Goal: Task Accomplishment & Management: Use online tool/utility

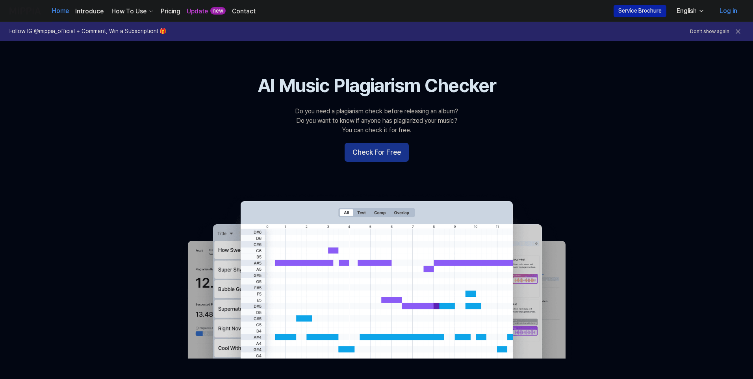
click at [384, 155] on button "Check For Free" at bounding box center [377, 152] width 64 height 19
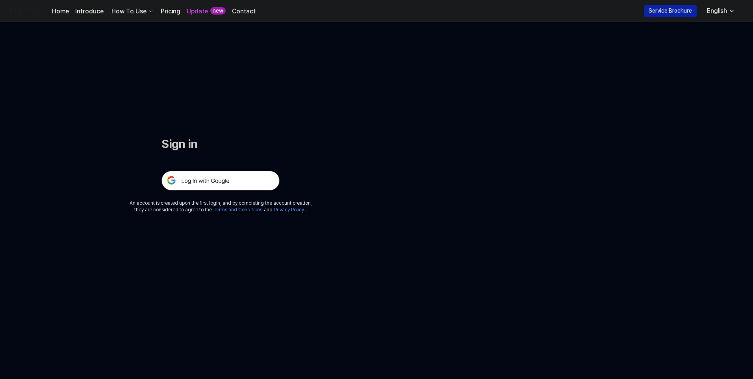
click at [229, 180] on img at bounding box center [221, 181] width 118 height 20
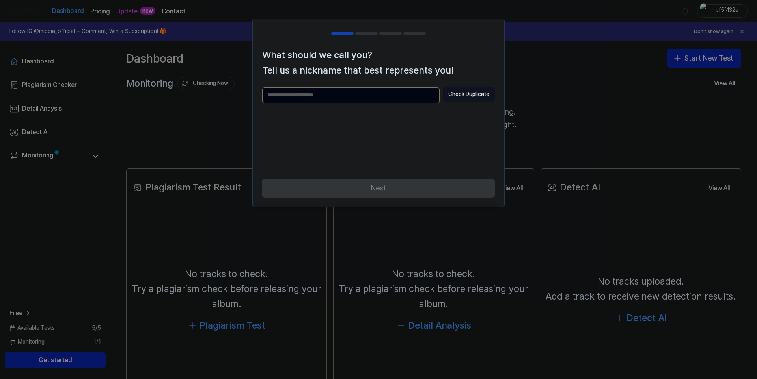
click at [546, 96] on div at bounding box center [378, 189] width 757 height 379
click at [630, 76] on div at bounding box center [378, 189] width 757 height 379
click at [487, 125] on div "Check Duplicate" at bounding box center [378, 128] width 232 height 82
click at [325, 91] on input "text" at bounding box center [350, 95] width 177 height 16
type input "**********"
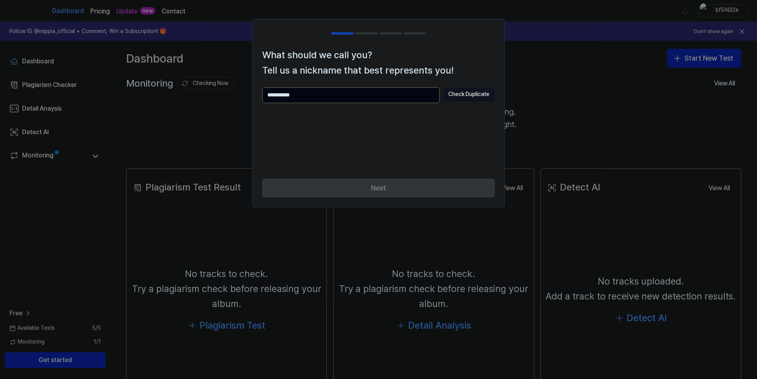
click at [382, 189] on div "Next" at bounding box center [378, 193] width 251 height 28
click at [466, 91] on button "Check Duplicate" at bounding box center [469, 94] width 52 height 14
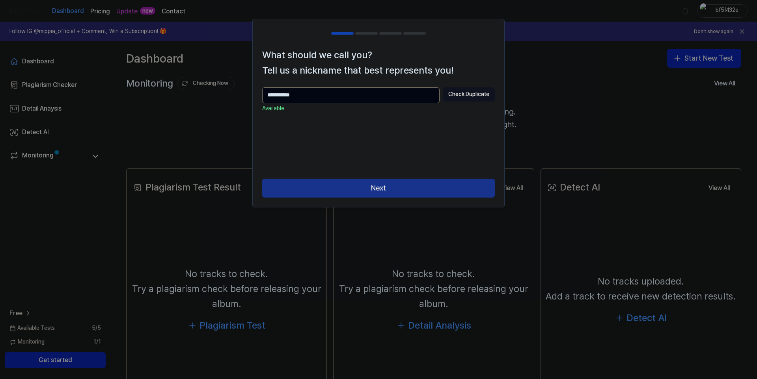
click at [366, 182] on button "Next" at bounding box center [378, 188] width 232 height 19
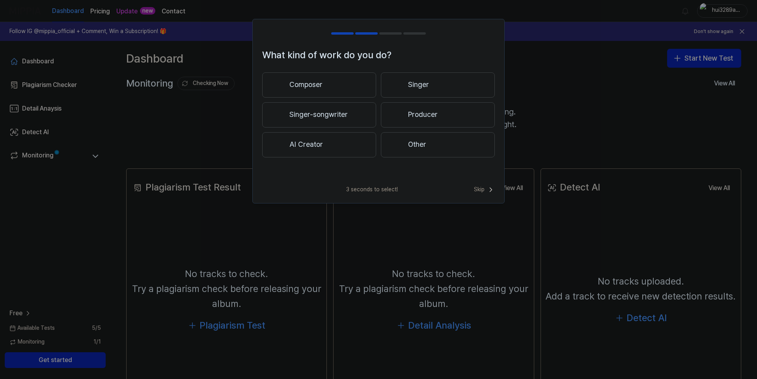
click at [445, 144] on button "Other" at bounding box center [438, 144] width 114 height 25
click at [430, 119] on button "3 years or more" at bounding box center [438, 115] width 114 height 26
click at [345, 152] on button "Other" at bounding box center [318, 148] width 113 height 25
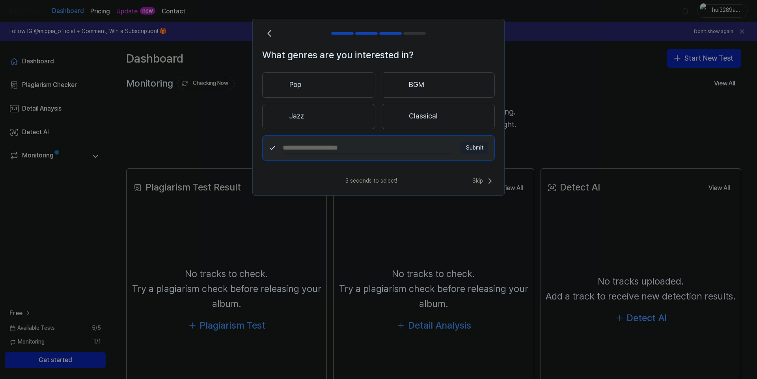
click at [303, 77] on button "Pop" at bounding box center [318, 85] width 113 height 25
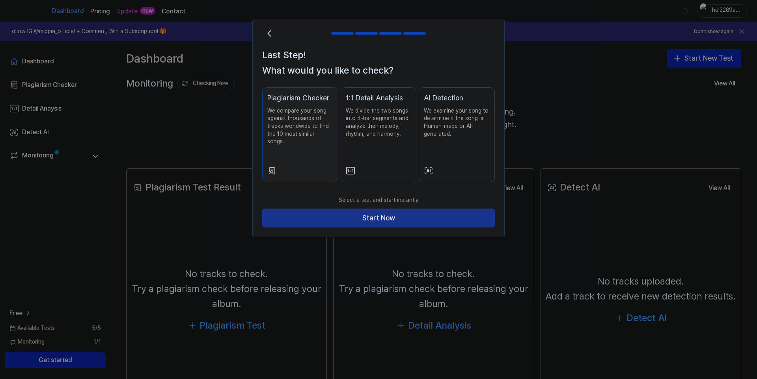
click at [380, 209] on button "Start Now" at bounding box center [378, 218] width 232 height 19
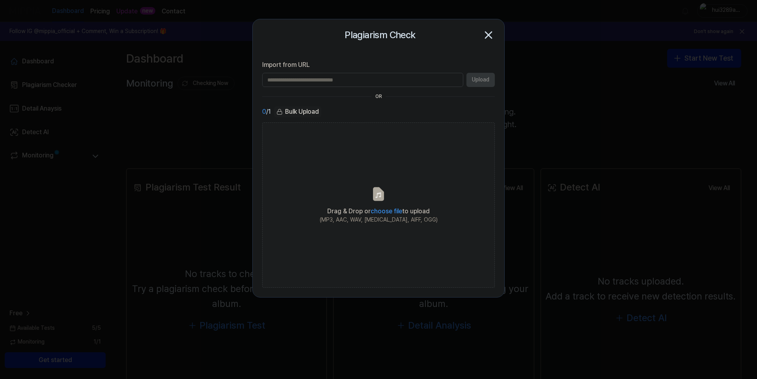
click at [491, 41] on icon "button" at bounding box center [488, 35] width 13 height 13
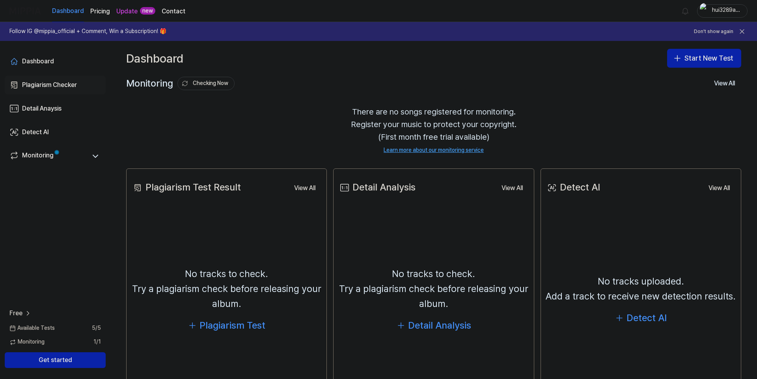
click at [60, 81] on div "Plagiarism Checker" at bounding box center [49, 84] width 55 height 9
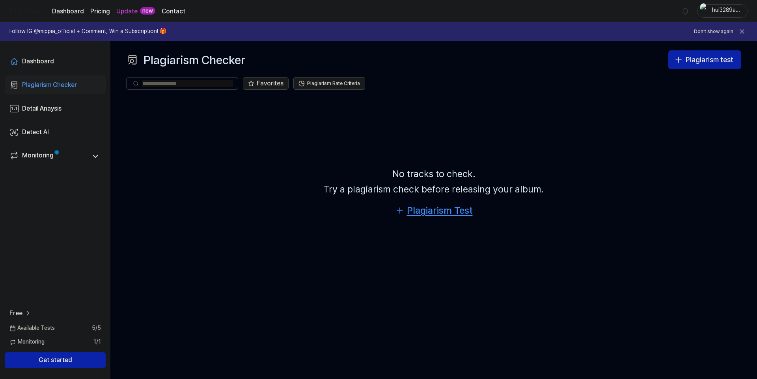
click at [413, 208] on div "Plagiarism Test" at bounding box center [440, 210] width 66 height 15
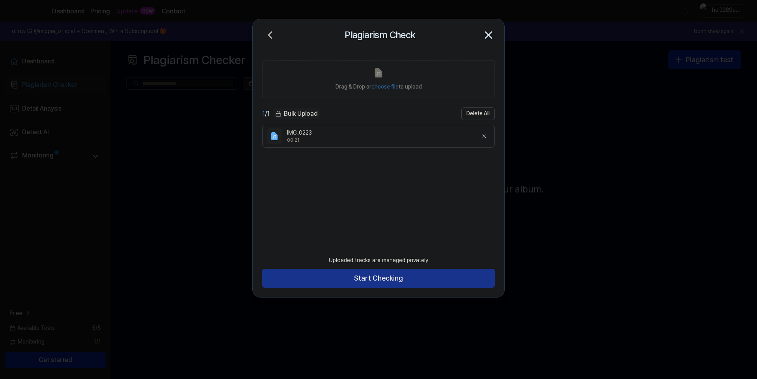
click at [390, 277] on button "Start Checking" at bounding box center [378, 278] width 232 height 19
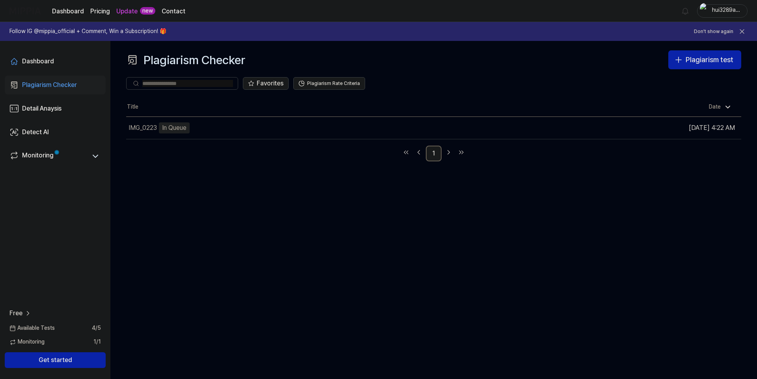
click at [203, 192] on div "Plagiarism Checker Plagiarism test Plagiarism Checker Detail Analysis Detect AI…" at bounding box center [433, 210] width 646 height 338
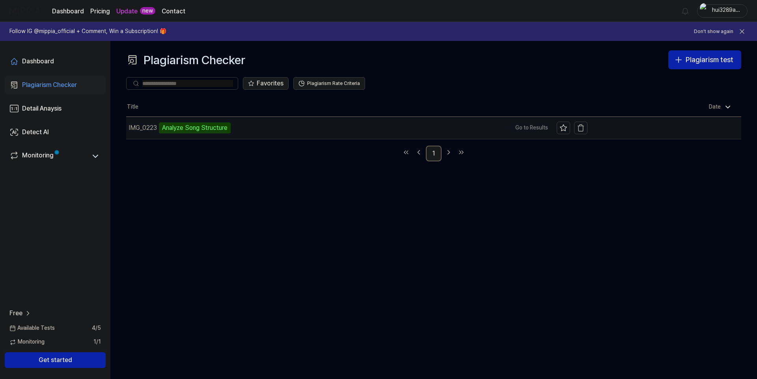
click at [169, 129] on div "Analyze Song Structure" at bounding box center [195, 128] width 72 height 11
click at [537, 132] on td "IMG_0223 Analyze Song Structure Go to Results" at bounding box center [356, 128] width 461 height 22
click at [534, 128] on td "IMG_0223 Analyze Song Structure Go to Results" at bounding box center [356, 128] width 461 height 22
